Goal: Task Accomplishment & Management: Complete application form

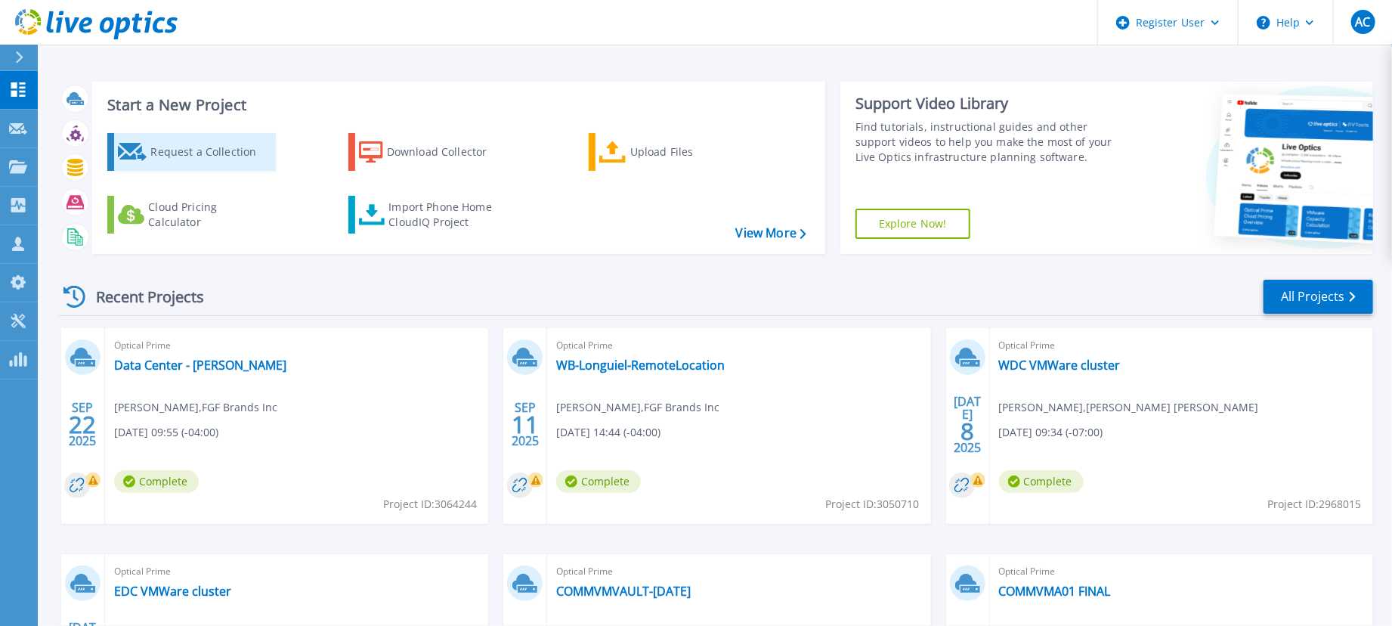
click at [168, 153] on div "Request a Collection" at bounding box center [210, 152] width 121 height 30
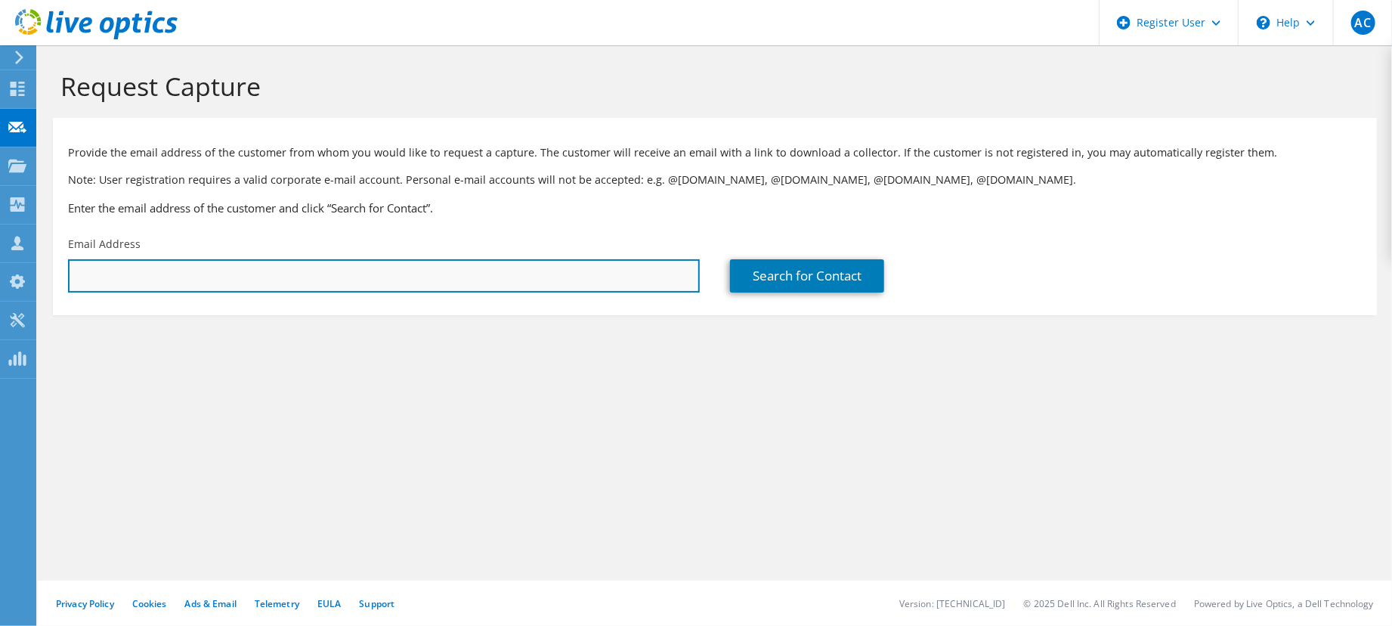
click at [220, 264] on input "text" at bounding box center [384, 275] width 632 height 33
paste input "mailto:[EMAIL_ADDRESS][DOMAIN_NAME]"
drag, startPoint x: 111, startPoint y: 272, endPoint x: 19, endPoint y: 280, distance: 92.5
click at [19, 280] on div "AC Dell User [PERSON_NAME] [PERSON_NAME][EMAIL_ADDRESS][PERSON_NAME][DOMAIN_NAM…" at bounding box center [696, 313] width 1392 height 626
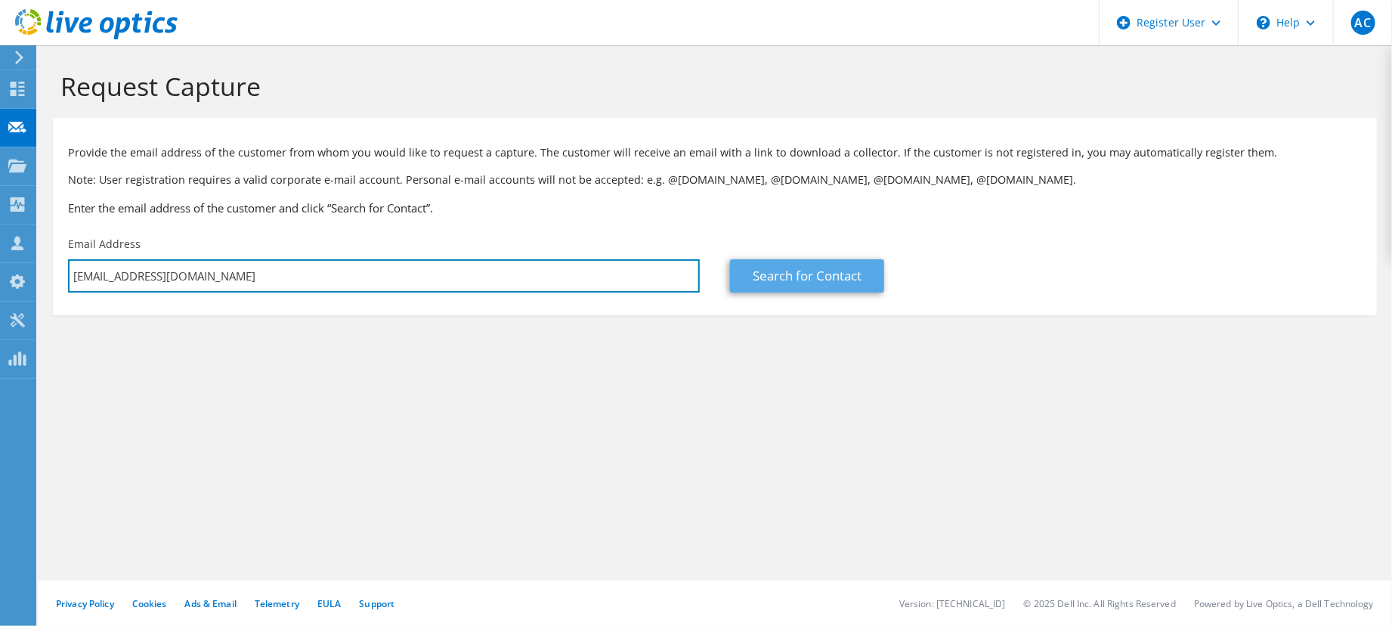
type input "[EMAIL_ADDRESS][DOMAIN_NAME]"
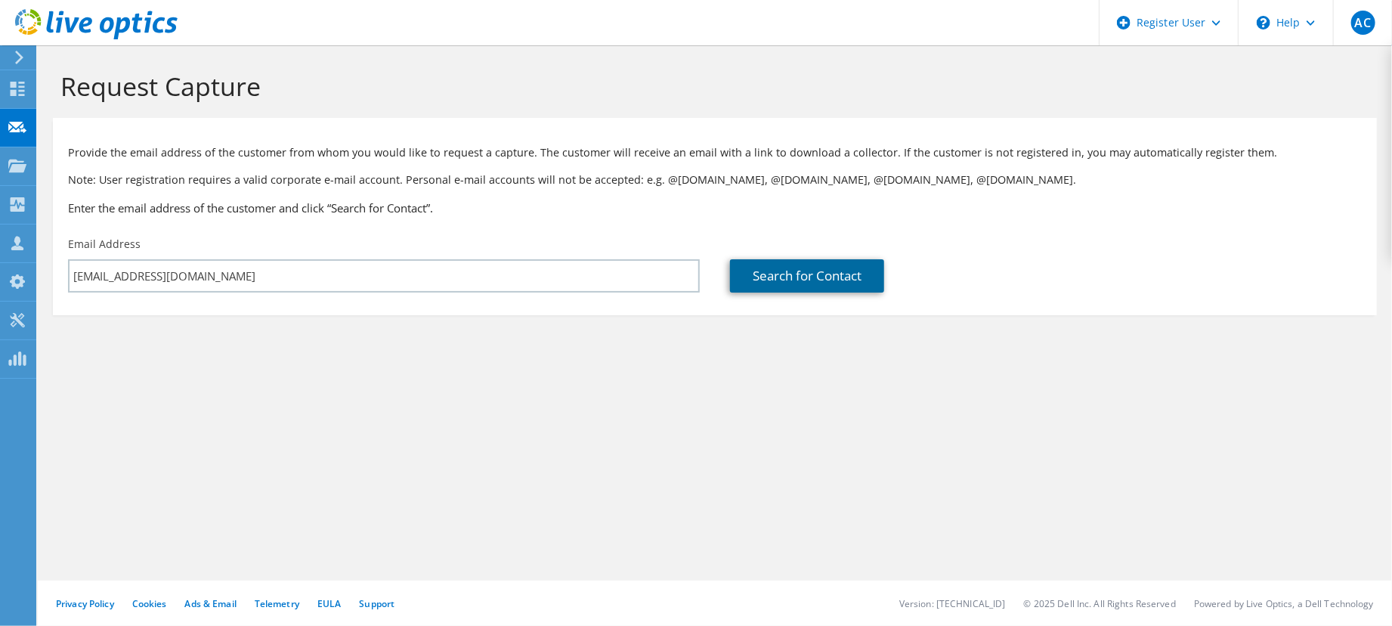
click at [796, 270] on link "Search for Contact" at bounding box center [807, 275] width 154 height 33
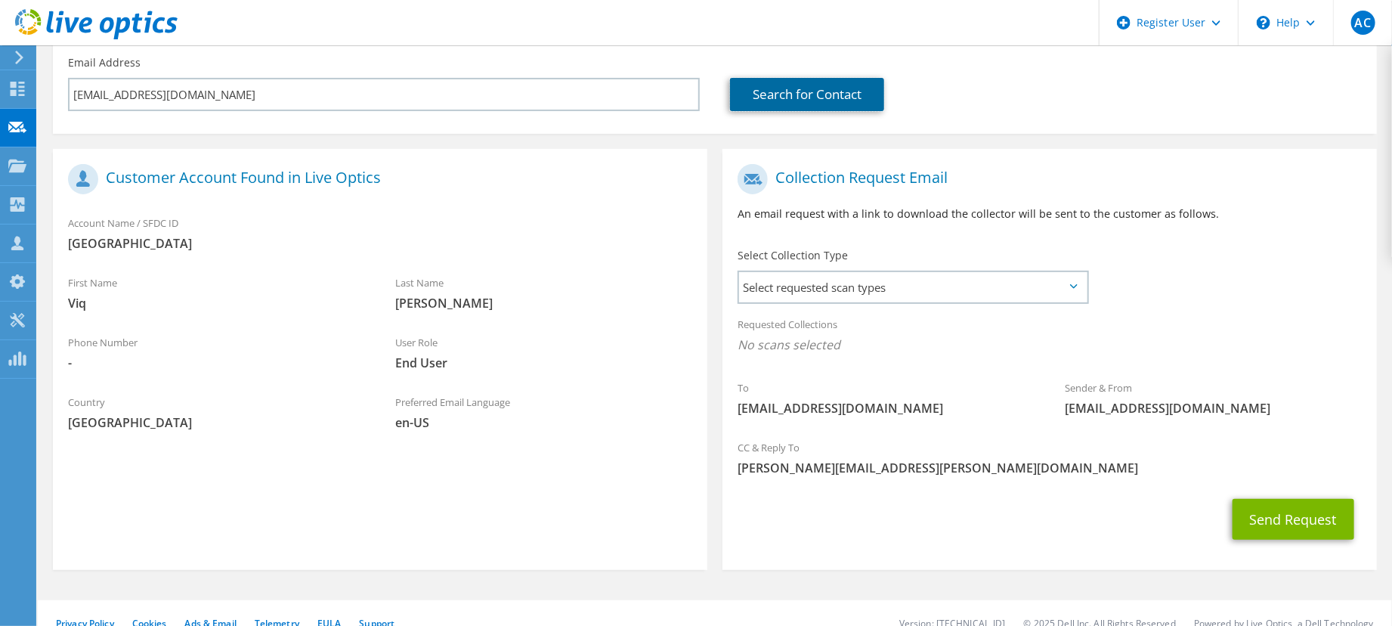
scroll to position [202, 0]
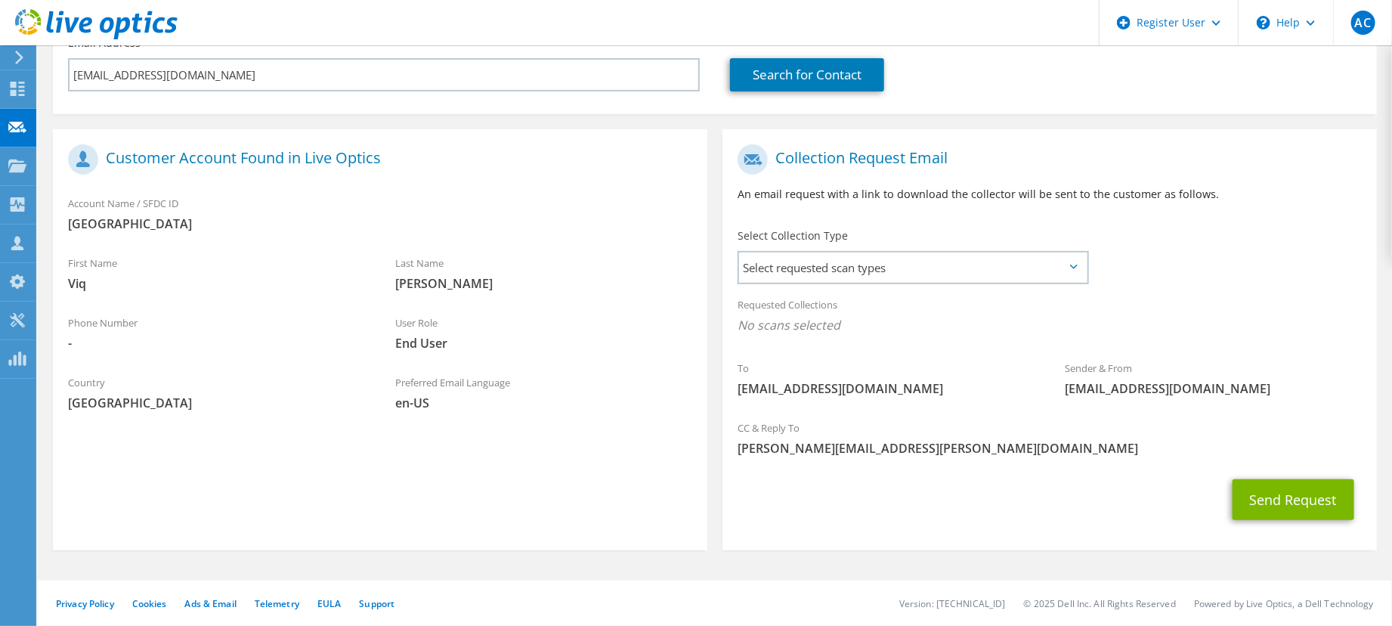
click at [830, 246] on div "Select Collection Type Select requested scan types Server Virtualization Optica…" at bounding box center [912, 254] width 351 height 53
click at [829, 261] on span "Select requested scan types" at bounding box center [913, 267] width 348 height 30
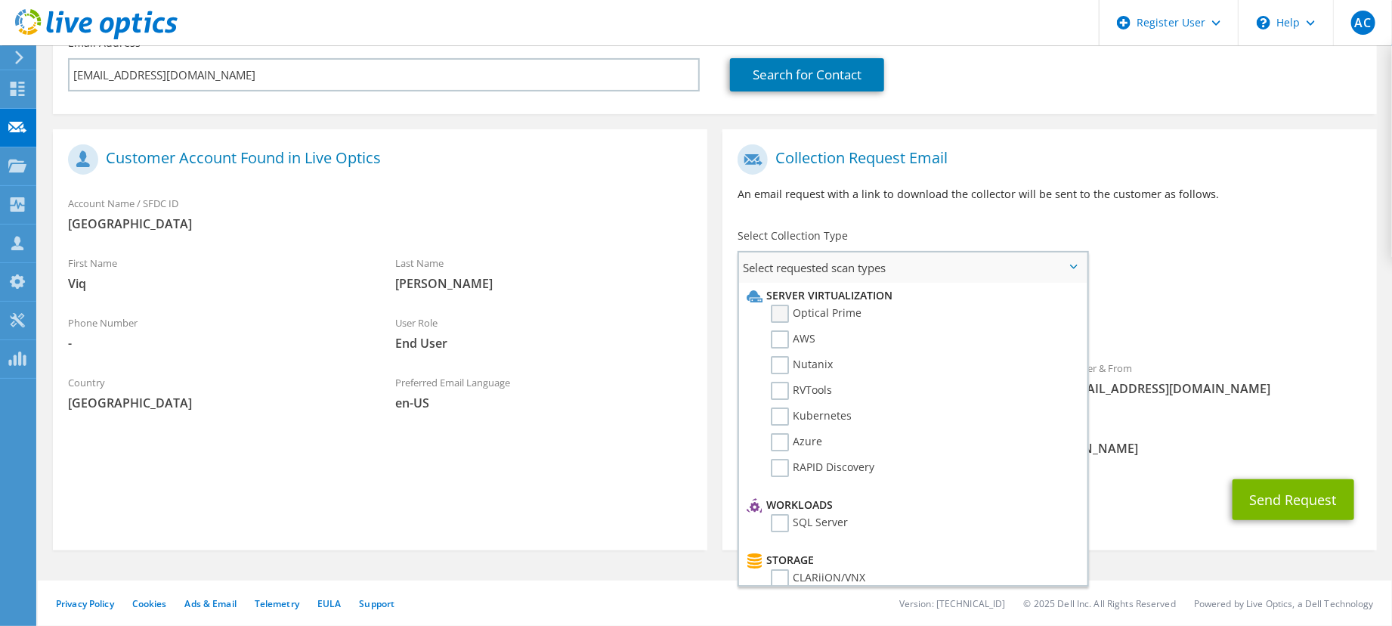
click at [837, 314] on label "Optical Prime" at bounding box center [816, 313] width 91 height 18
click at [0, 0] on input "Optical Prime" at bounding box center [0, 0] width 0 height 0
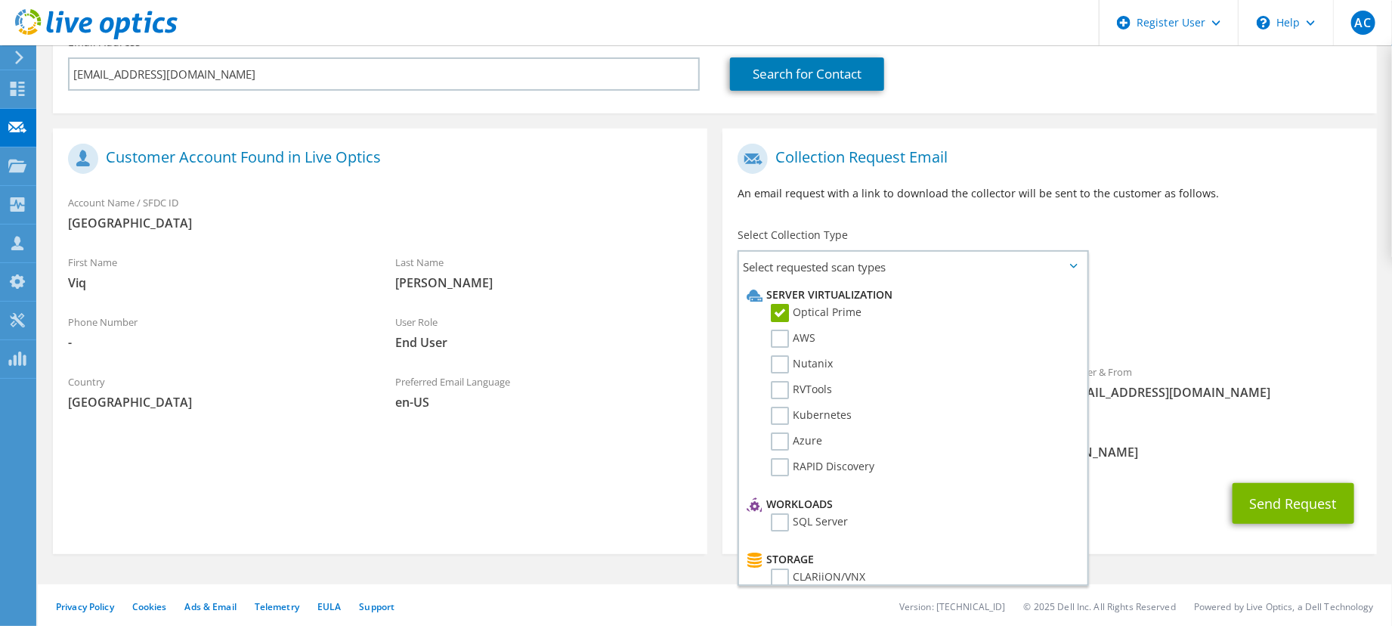
click at [1222, 243] on div "To [EMAIL_ADDRESS][DOMAIN_NAME] Sender & From [EMAIL_ADDRESS][DOMAIN_NAME]" at bounding box center [1049, 276] width 654 height 280
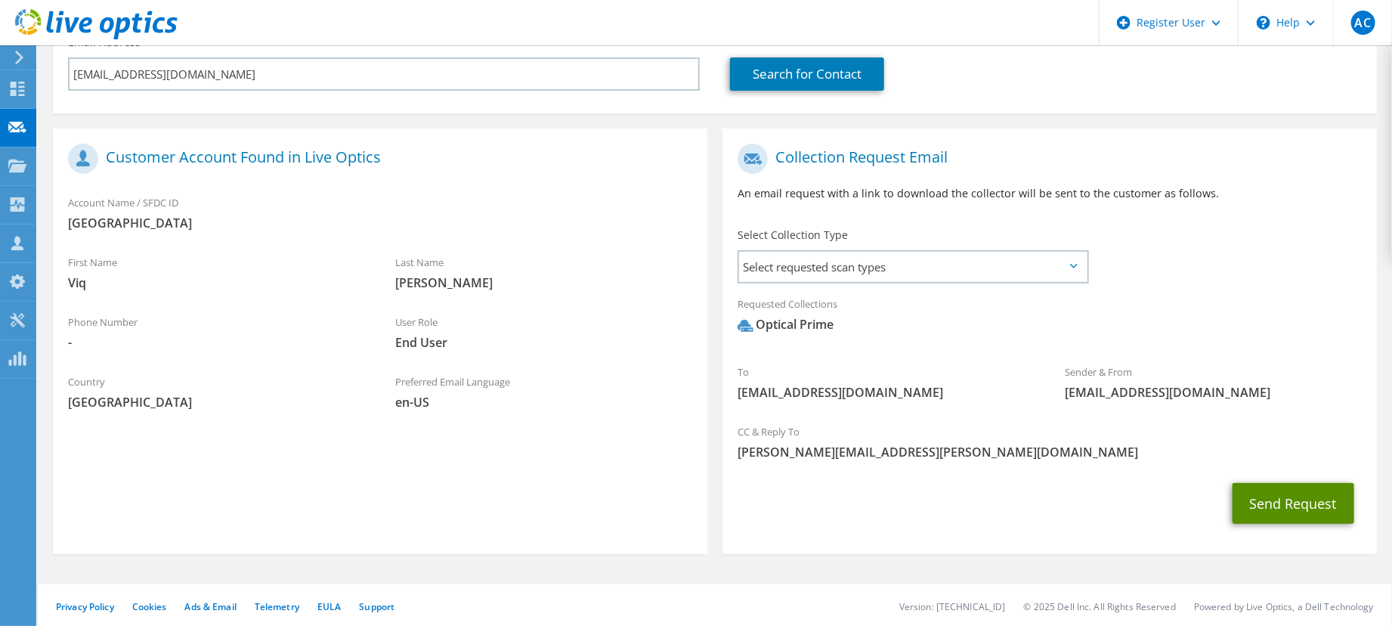
click at [1284, 496] on button "Send Request" at bounding box center [1293, 503] width 122 height 41
